Goal: Task Accomplishment & Management: Manage account settings

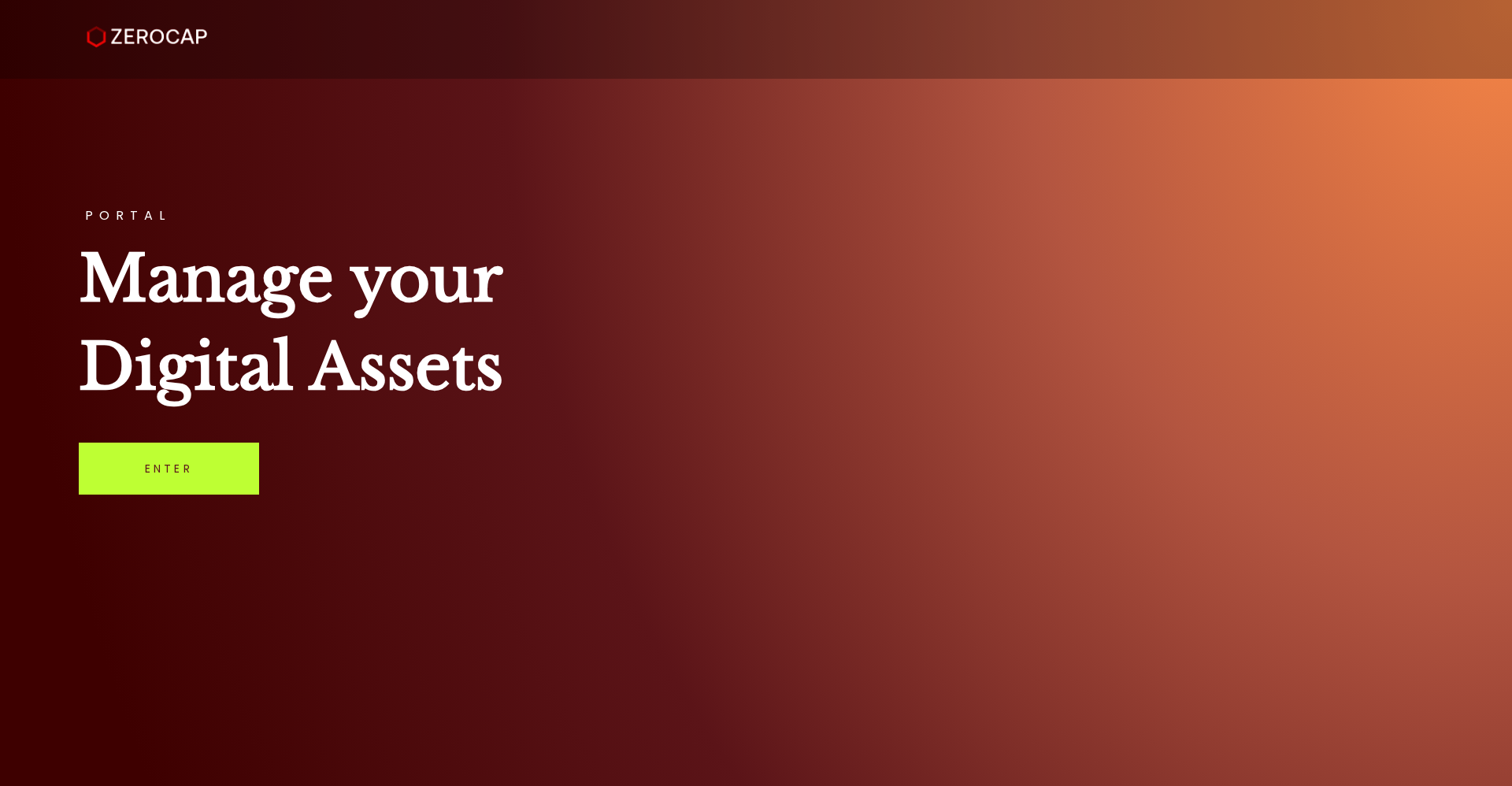
click at [165, 465] on link "Enter" at bounding box center [169, 469] width 181 height 52
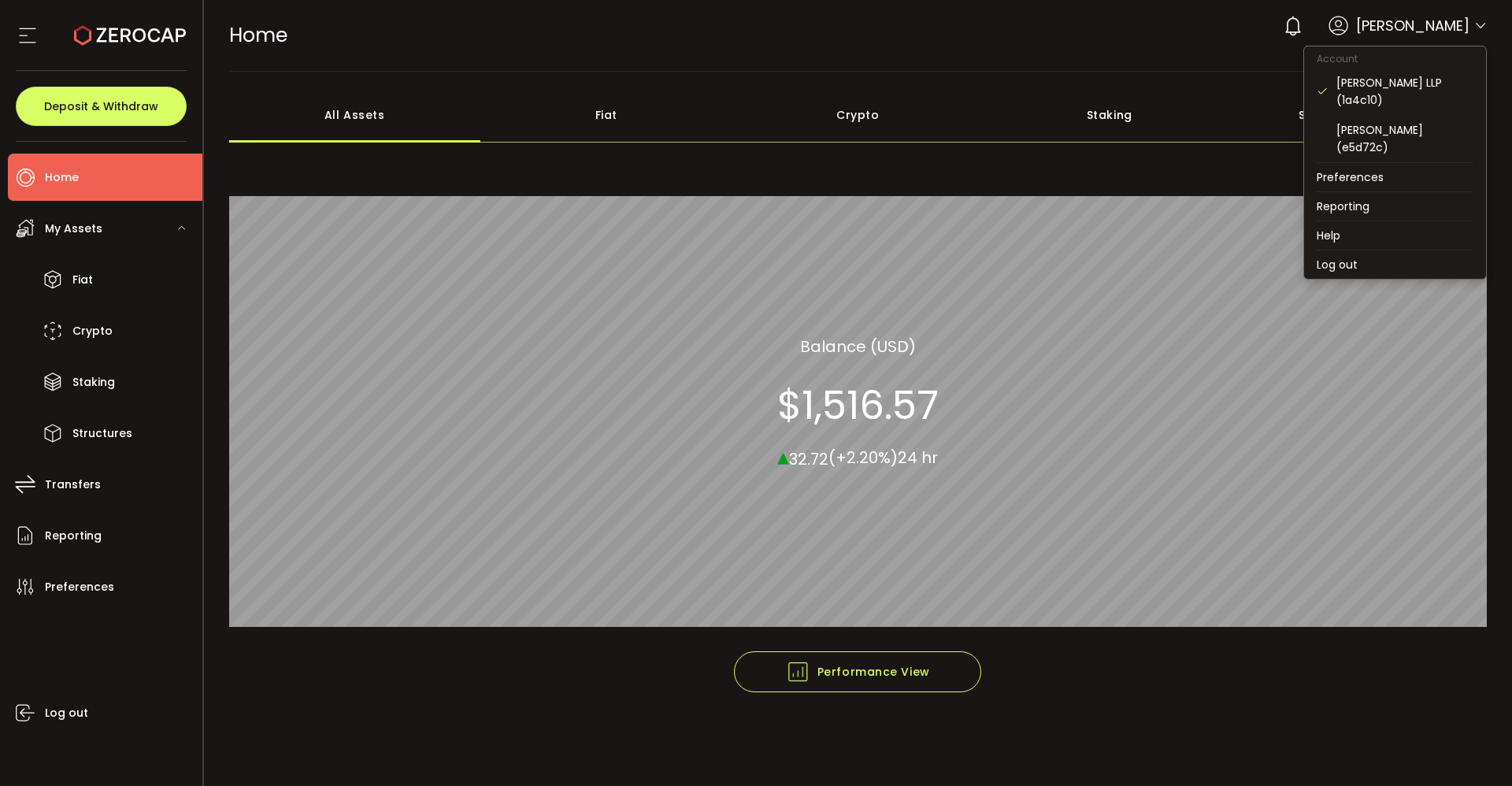
click at [1483, 25] on icon at bounding box center [1480, 26] width 13 height 13
click at [1405, 123] on div "[PERSON_NAME] (e5d72c)" at bounding box center [1405, 138] width 137 height 35
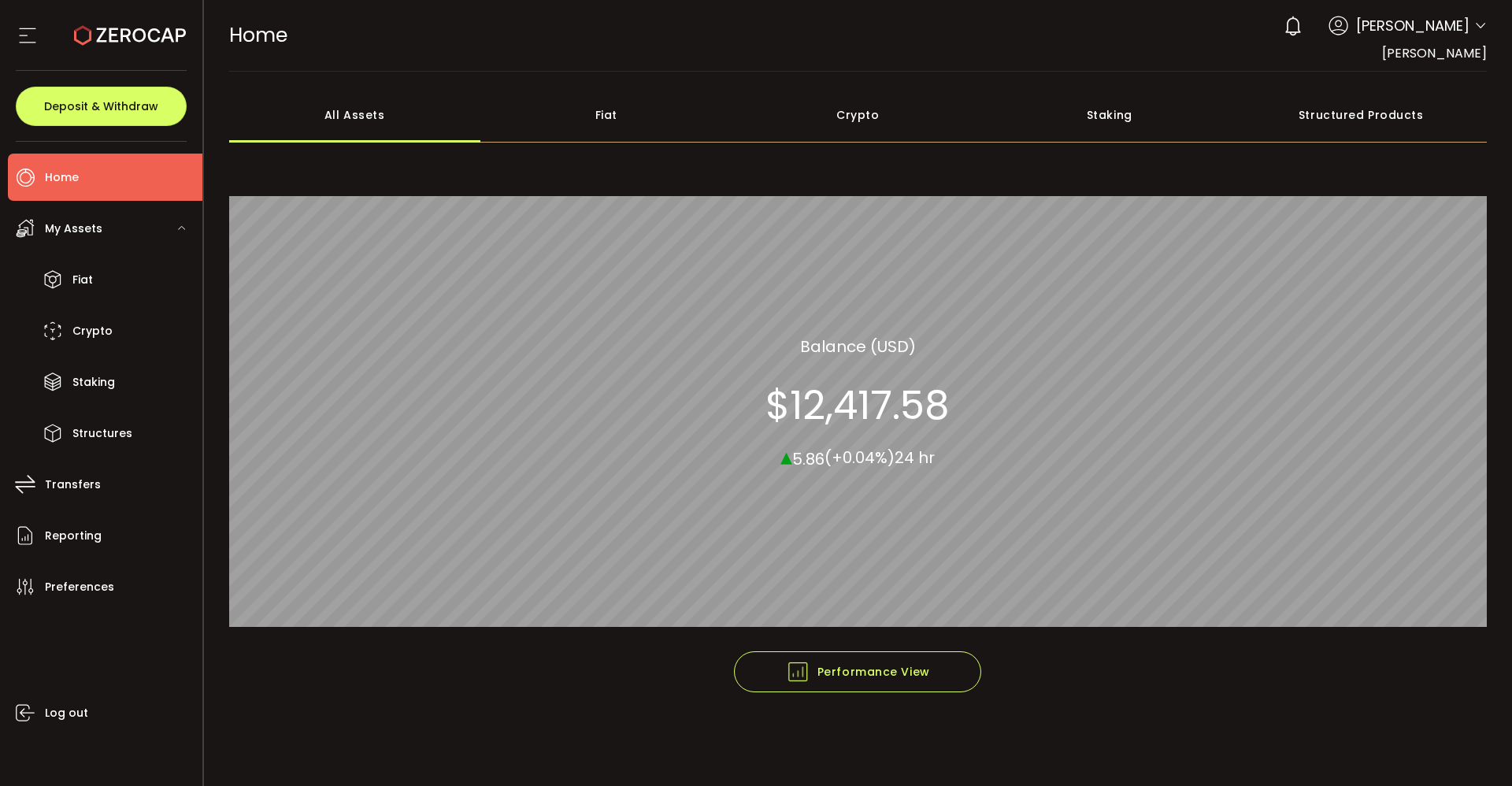
click at [1478, 25] on icon at bounding box center [1480, 26] width 13 height 13
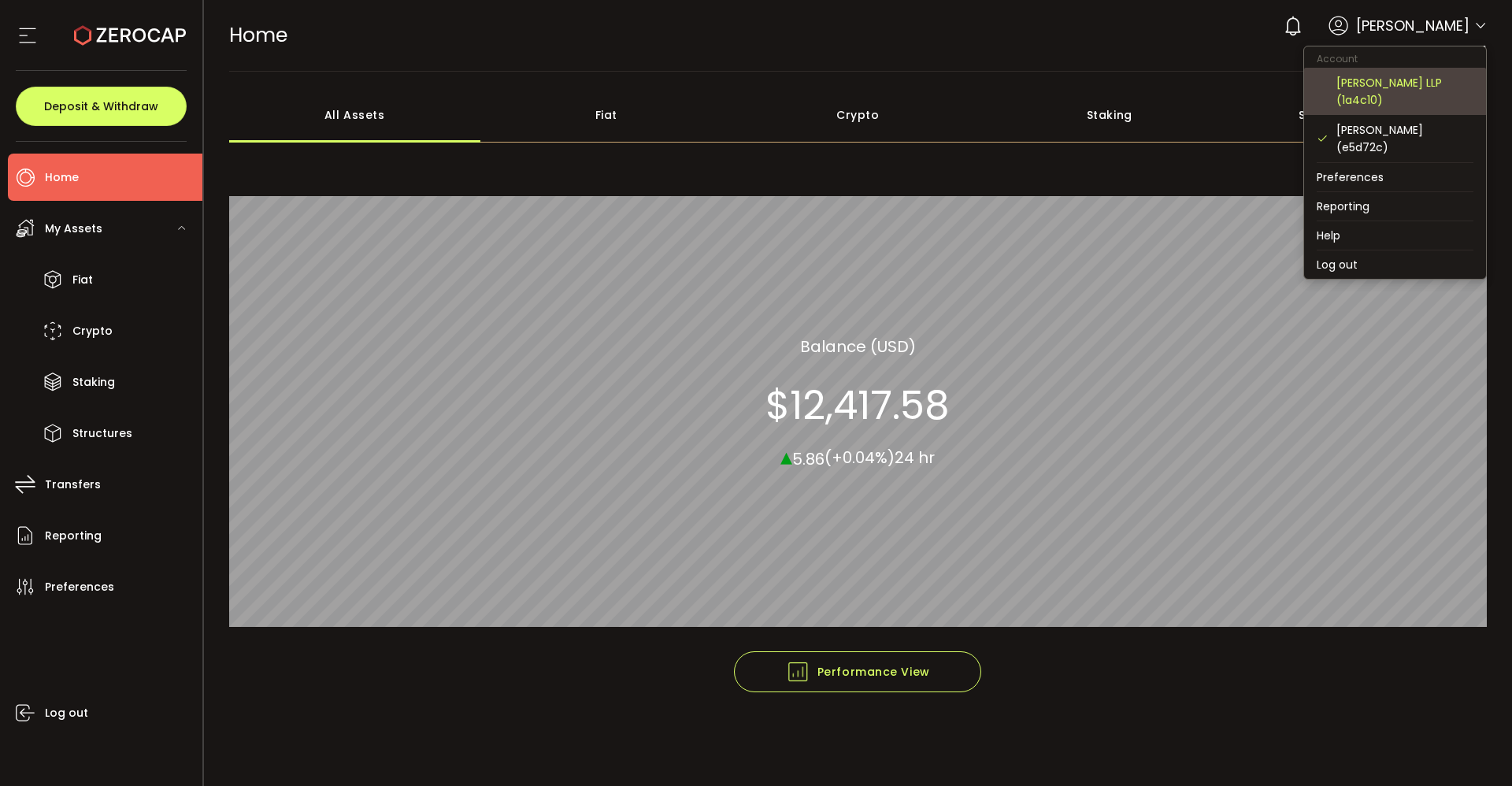
click at [1406, 81] on div "[PERSON_NAME] LLP (1a4c10)" at bounding box center [1405, 91] width 137 height 35
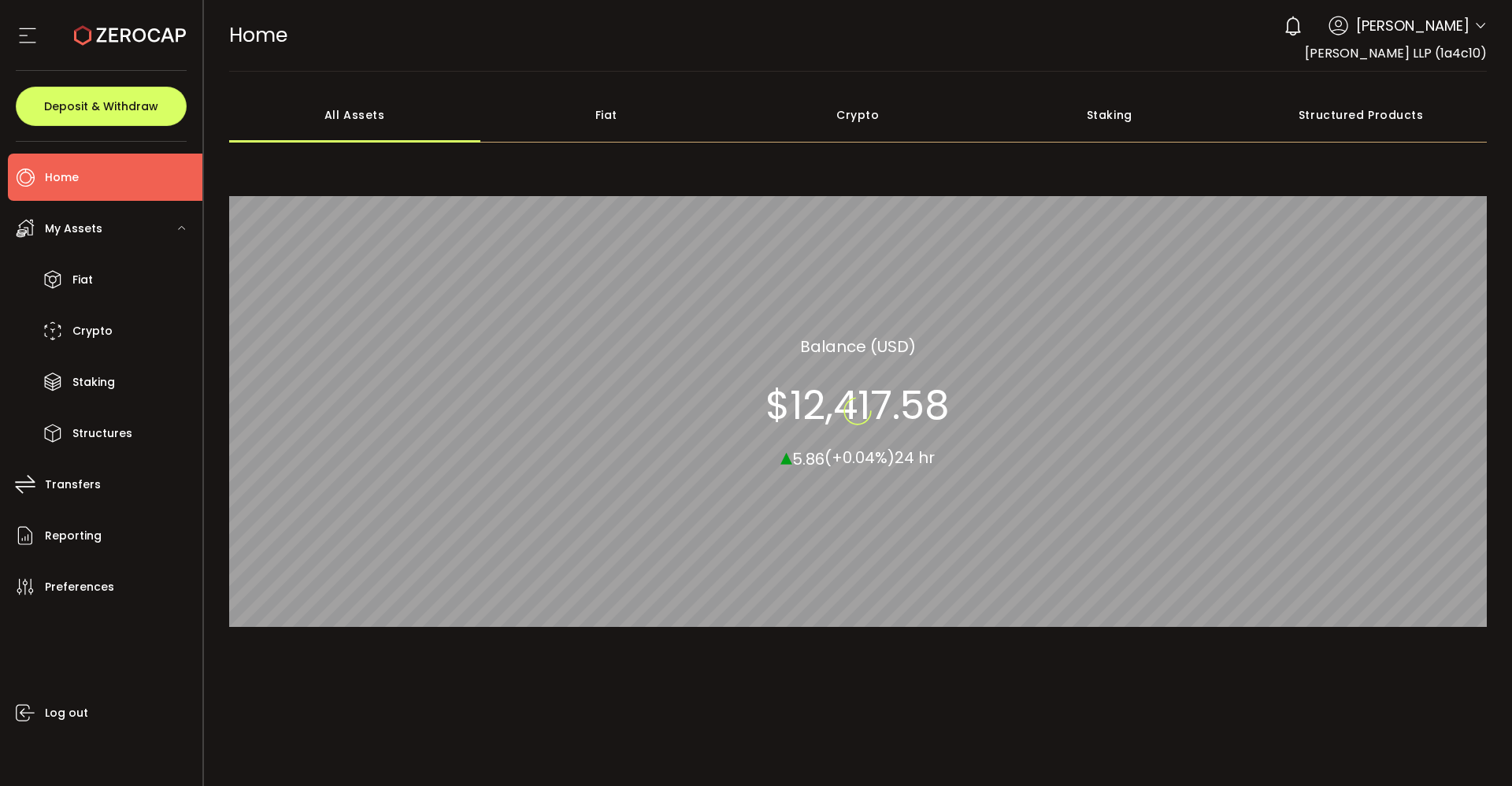
click at [1406, 81] on main "**********" at bounding box center [858, 428] width 1309 height 714
